Goal: Transaction & Acquisition: Purchase product/service

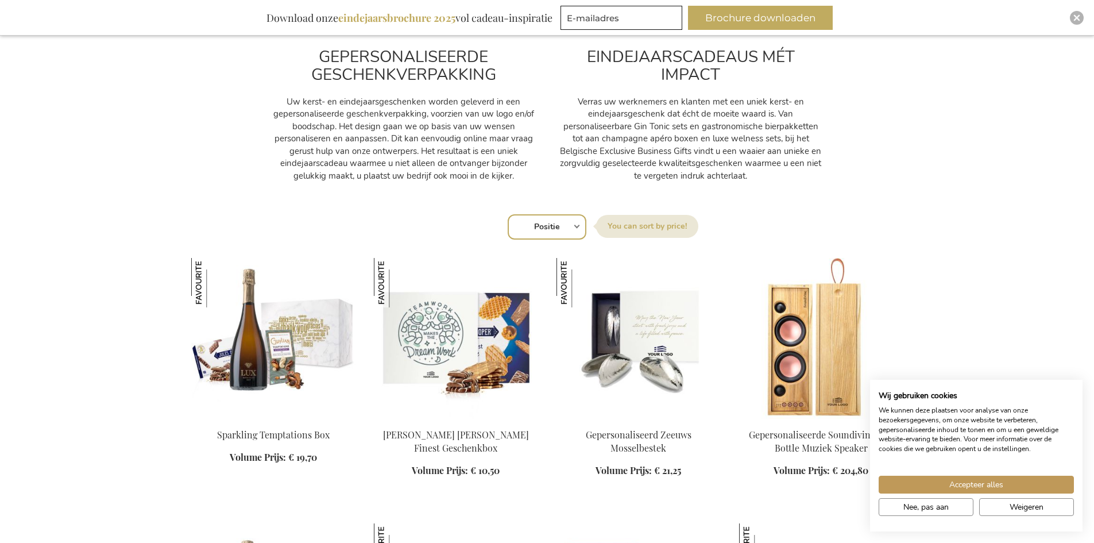
scroll to position [632, 0]
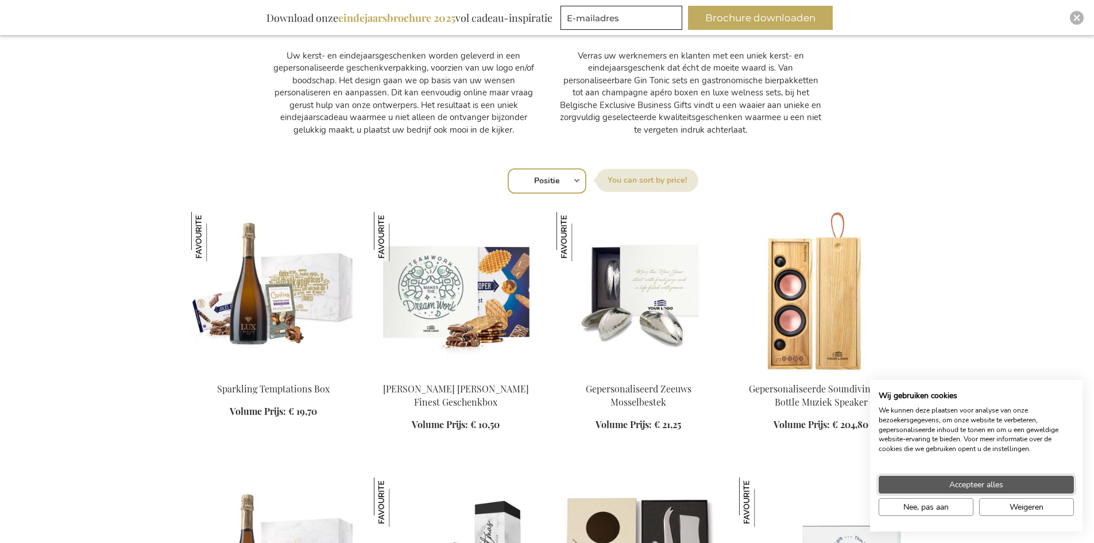
click at [1004, 486] on button "Accepteer alles" at bounding box center [976, 484] width 195 height 18
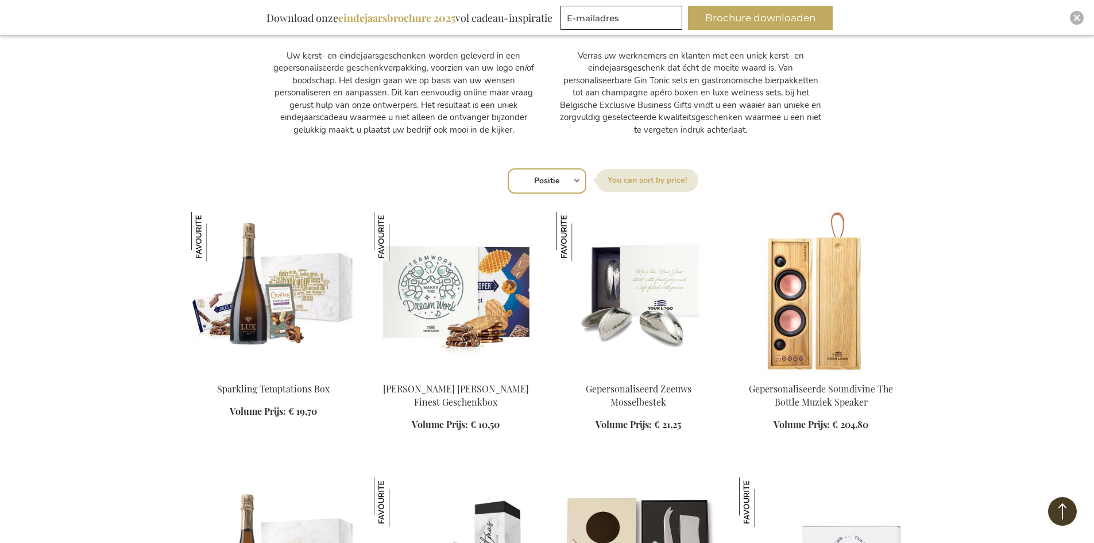
click at [554, 172] on select "Positie Best Sellers Meest bekeken Nieuw Biggest Saving Price: low to high Pric…" at bounding box center [547, 180] width 79 height 25
click at [554, 180] on select "Positie Best Sellers Meest bekeken Nieuw Biggest Saving Price: low to high Pric…" at bounding box center [547, 180] width 79 height 25
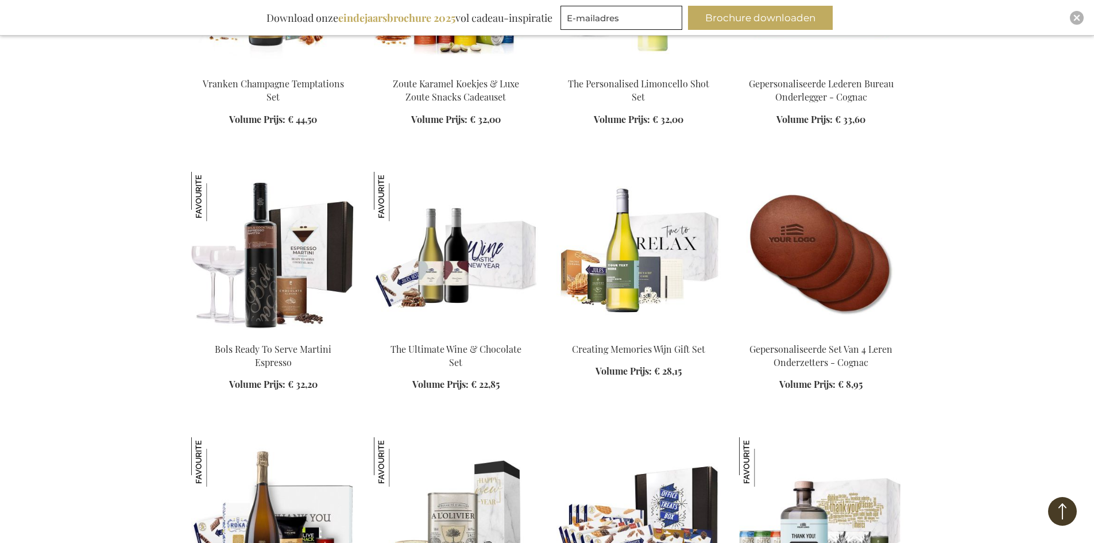
scroll to position [1493, 0]
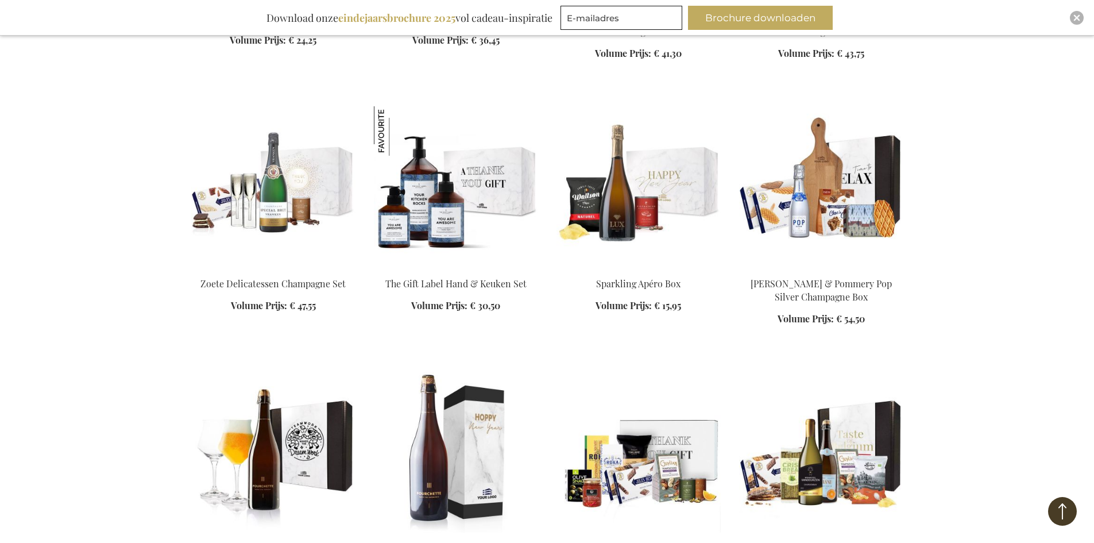
scroll to position [2067, 0]
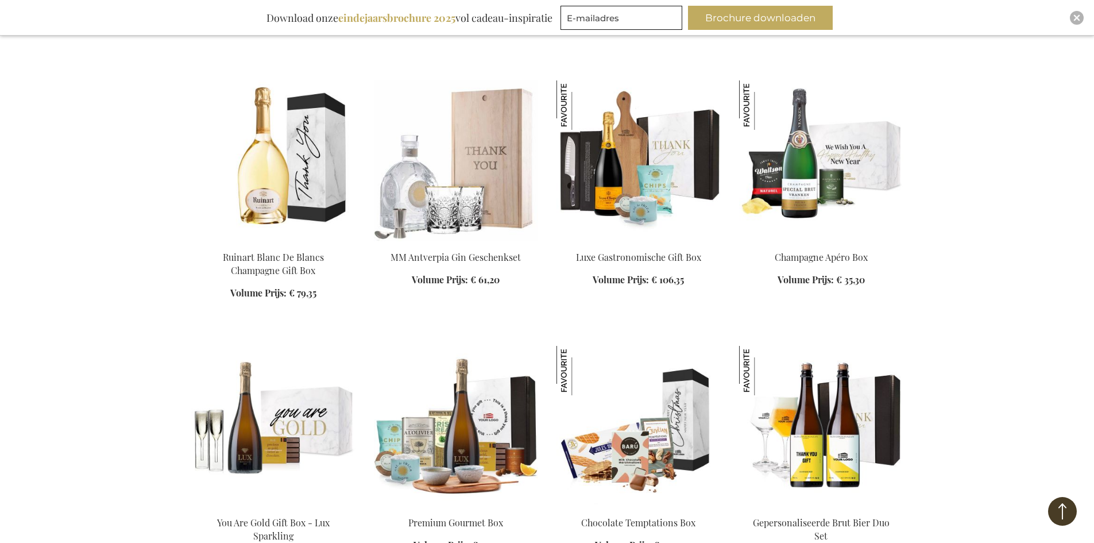
scroll to position [2584, 0]
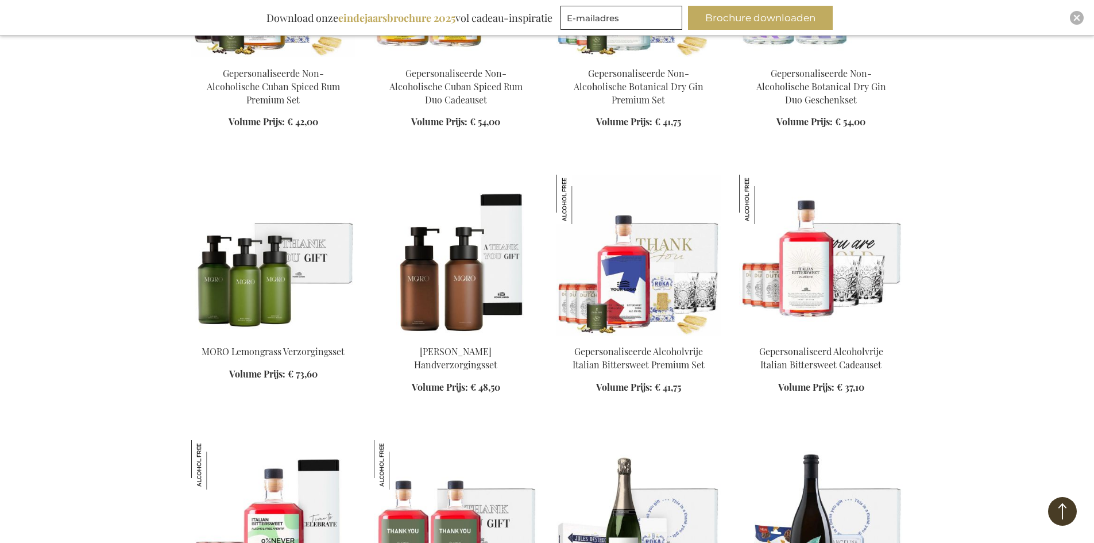
scroll to position [3905, 0]
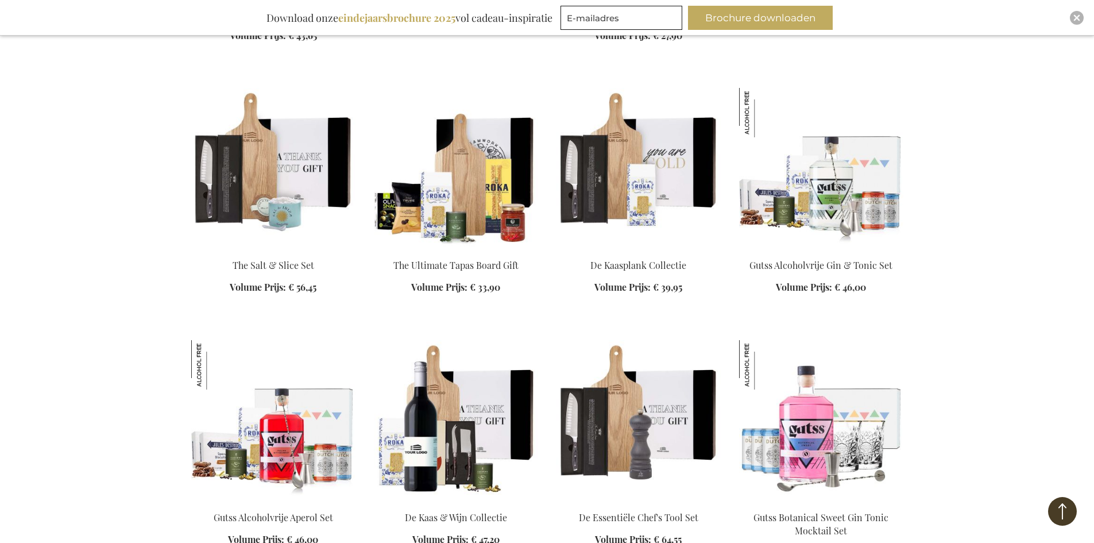
scroll to position [4823, 0]
